Goal: Transaction & Acquisition: Purchase product/service

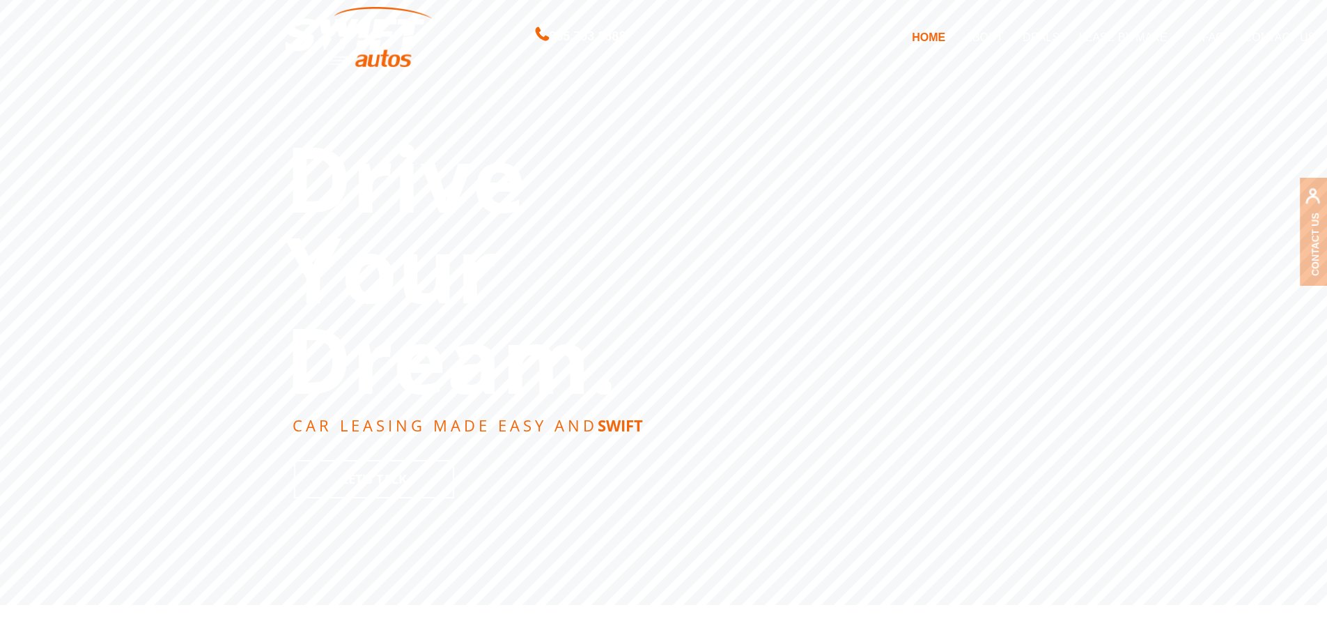
click at [1035, 36] on link "DEALS" at bounding box center [1041, 36] width 56 height 29
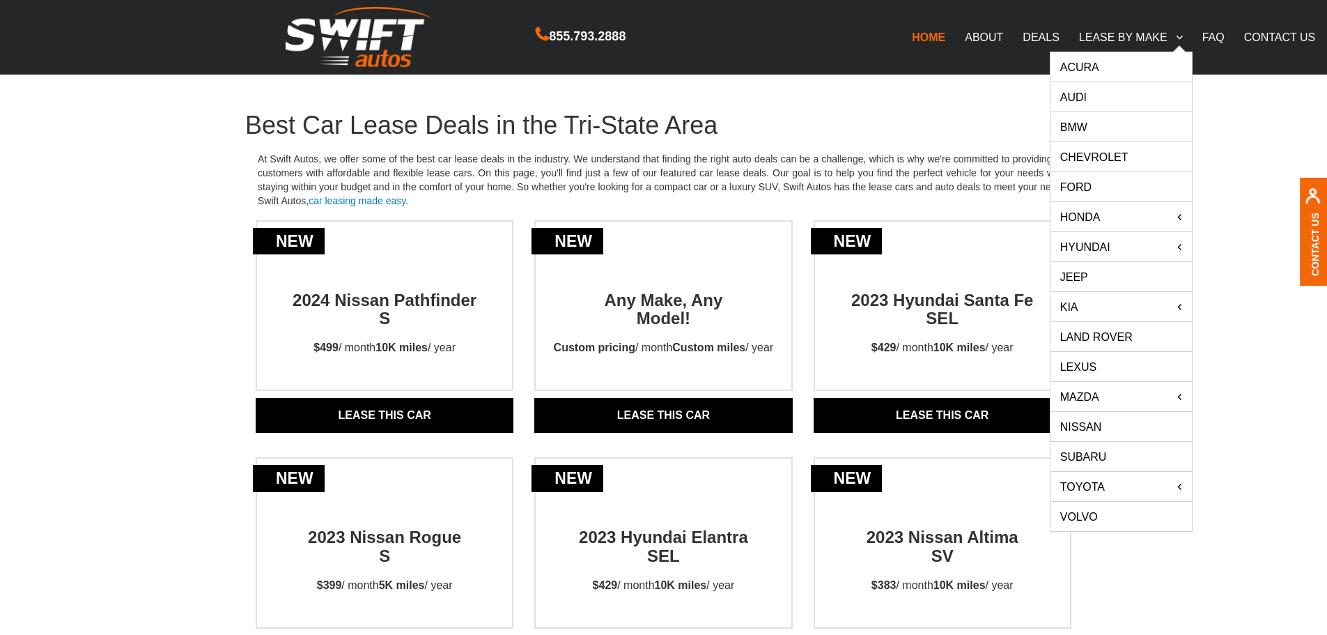
click at [1113, 40] on link "LEASE BY MAKE" at bounding box center [1130, 36] width 123 height 29
click at [1090, 427] on link "Nissan" at bounding box center [1121, 426] width 141 height 29
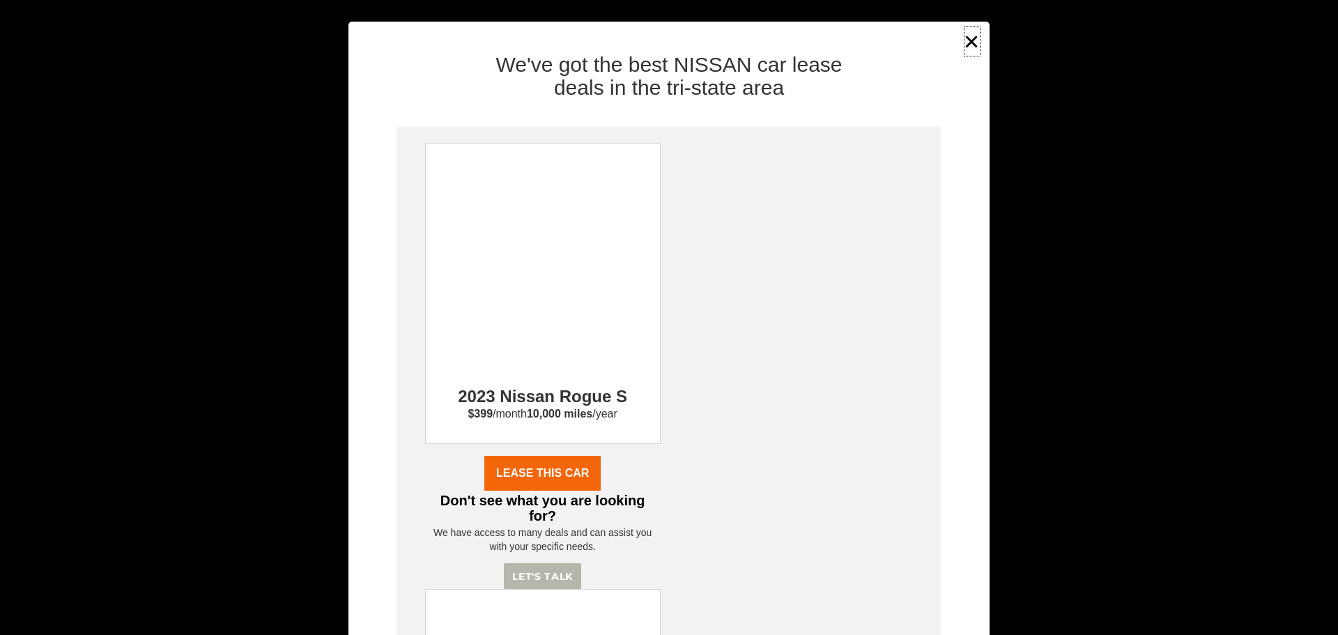
click at [963, 42] on button "×" at bounding box center [971, 41] width 21 height 34
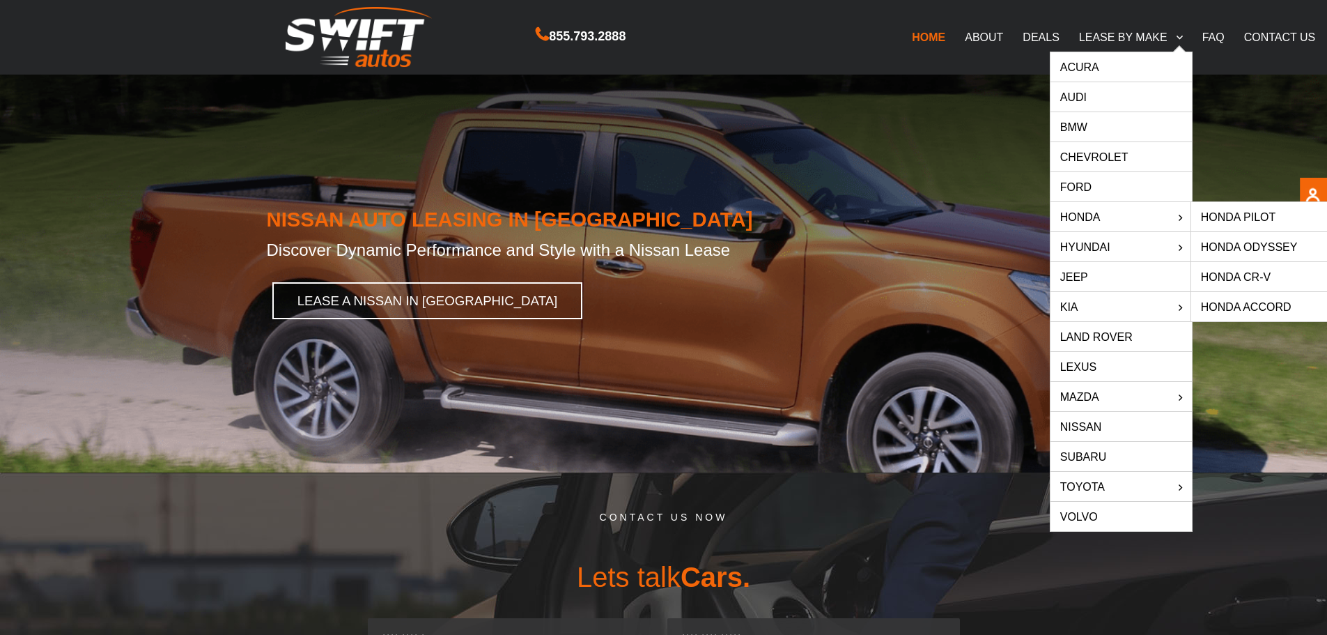
click at [1080, 219] on link "HONDA" at bounding box center [1121, 216] width 141 height 29
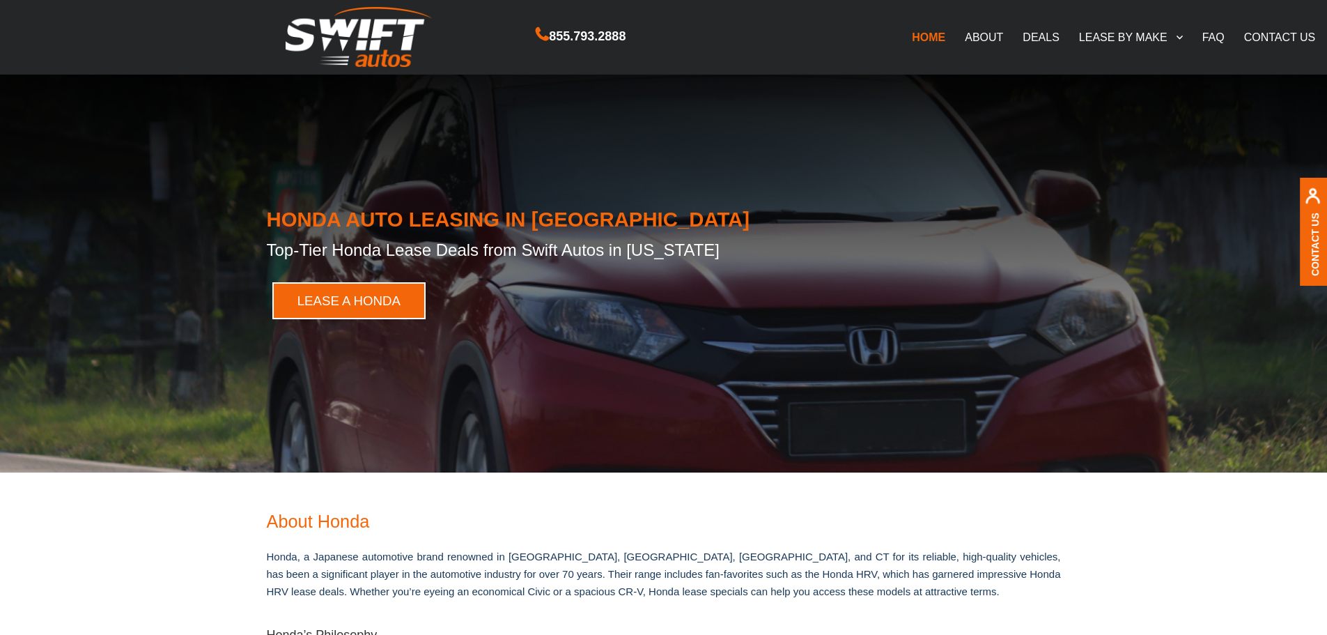
click at [321, 310] on link "LEASE A HONDA" at bounding box center [349, 300] width 154 height 37
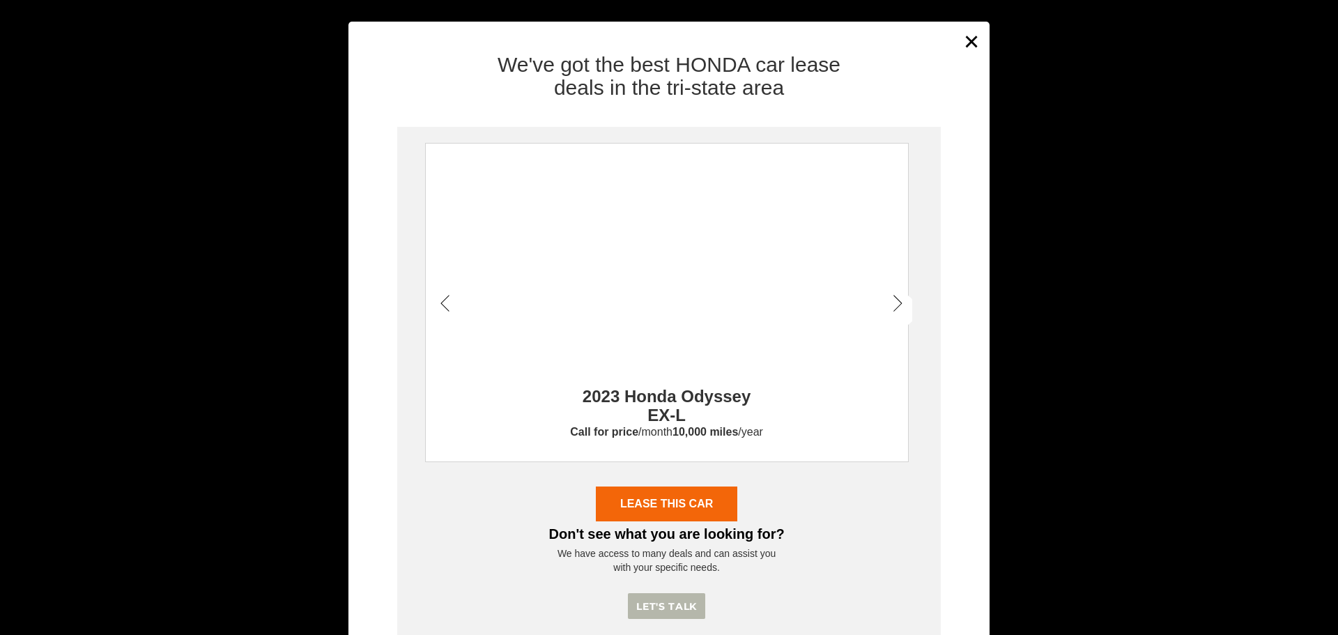
scroll to position [60, 0]
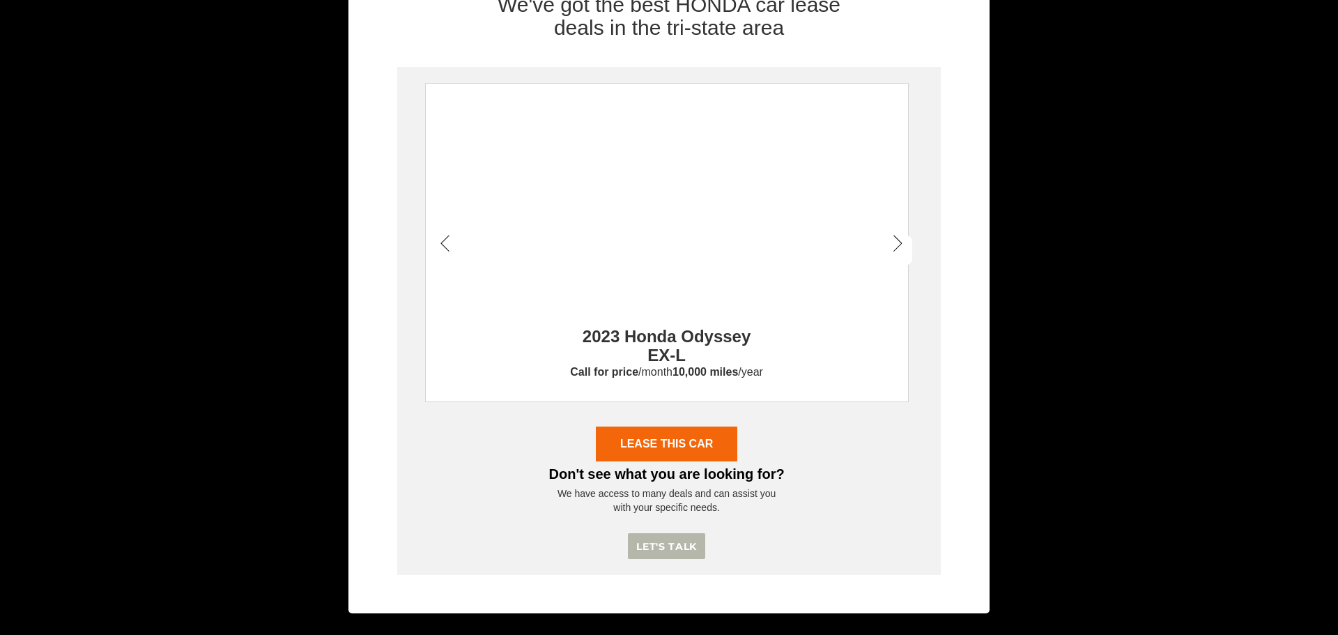
click at [884, 240] on div at bounding box center [898, 250] width 28 height 35
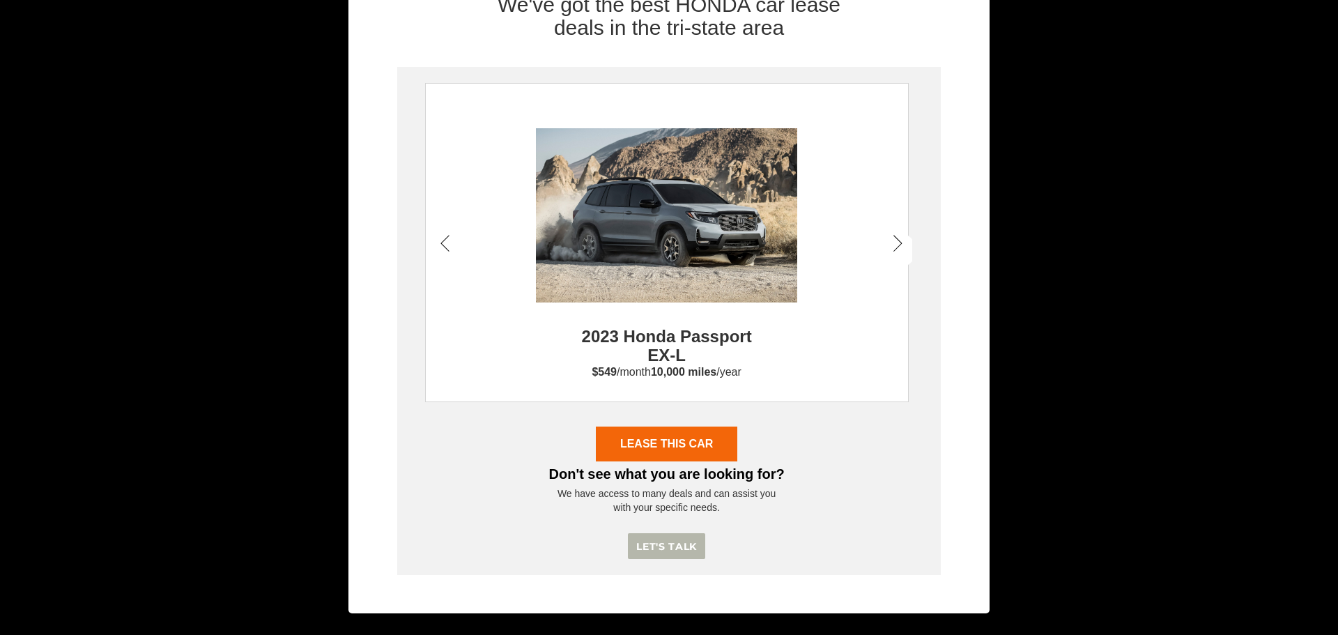
click at [884, 240] on div at bounding box center [898, 250] width 28 height 35
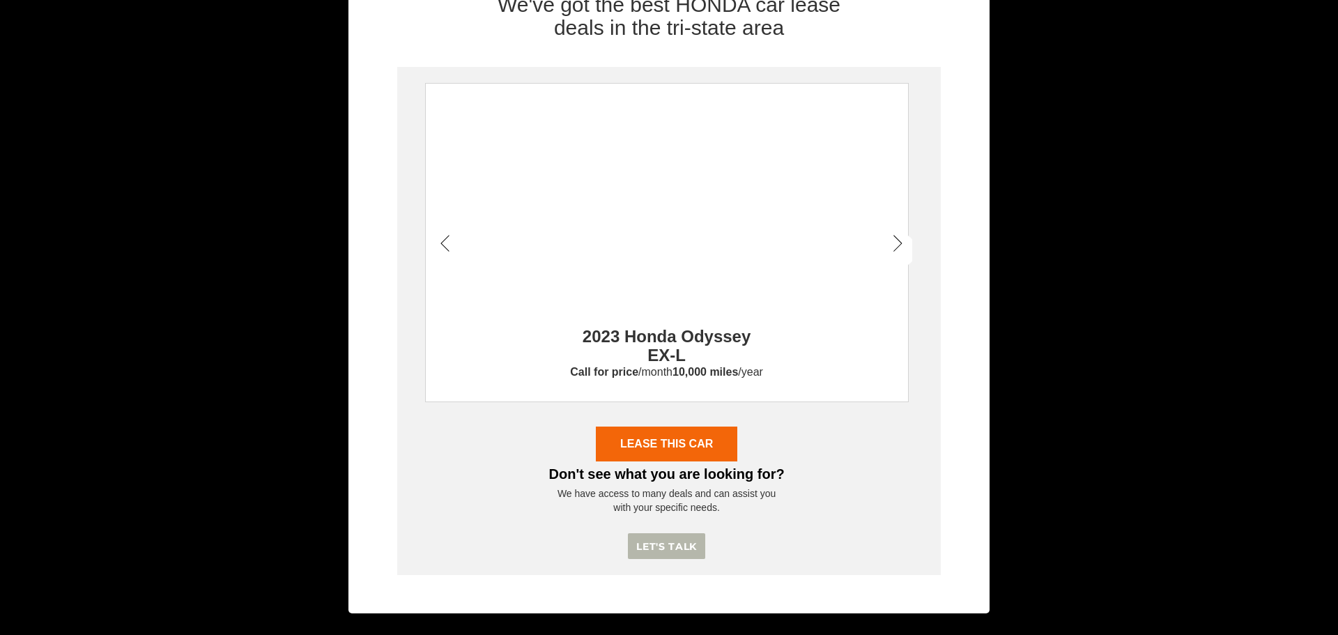
click at [884, 240] on div at bounding box center [898, 250] width 28 height 35
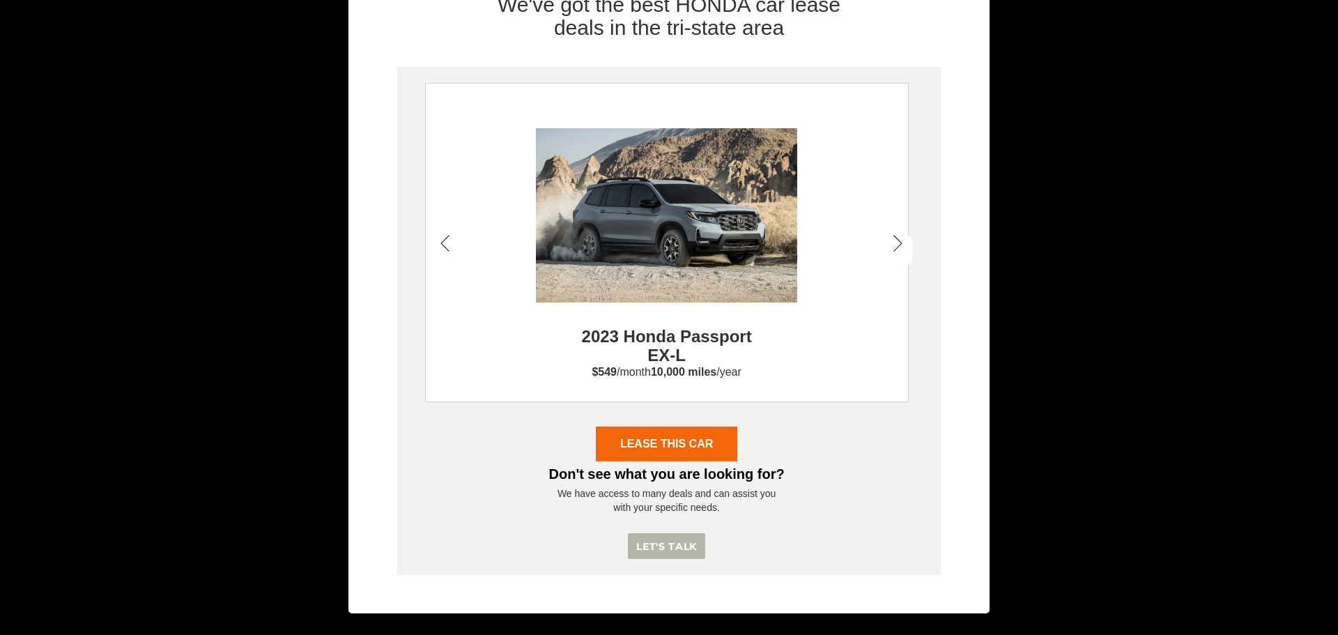
click at [884, 240] on div at bounding box center [898, 250] width 28 height 35
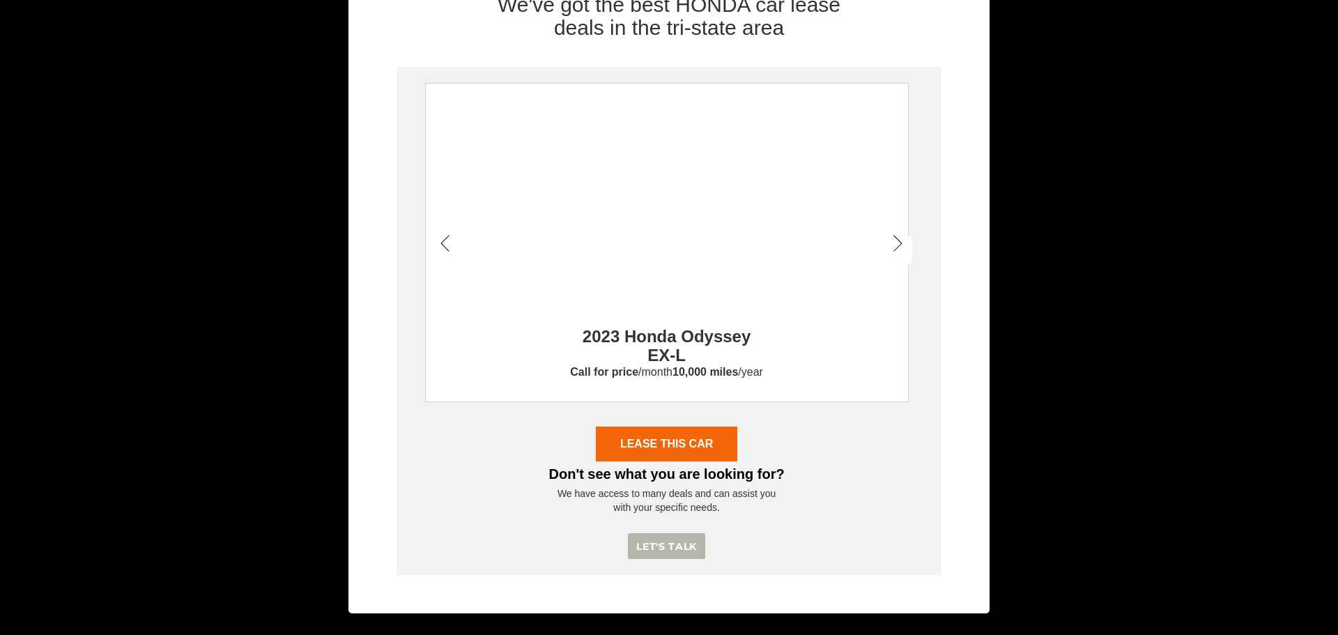
click at [884, 242] on div at bounding box center [898, 250] width 28 height 35
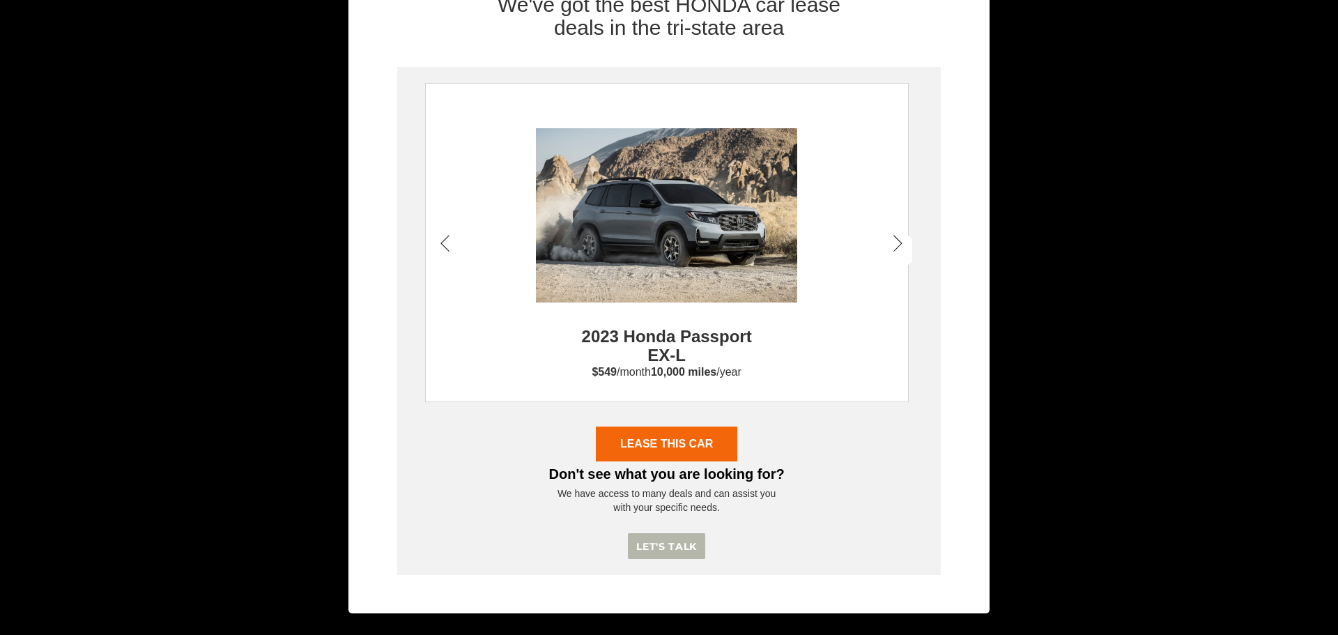
click at [884, 242] on div at bounding box center [898, 250] width 28 height 35
